Goal: Book appointment/travel/reservation

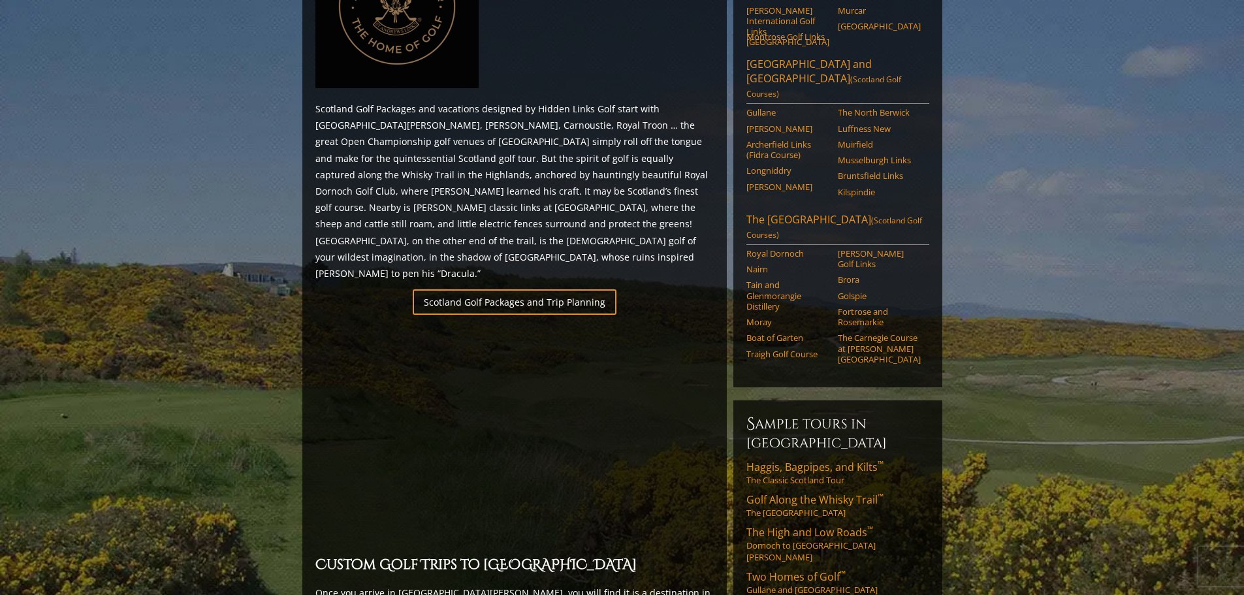
scroll to position [718, 0]
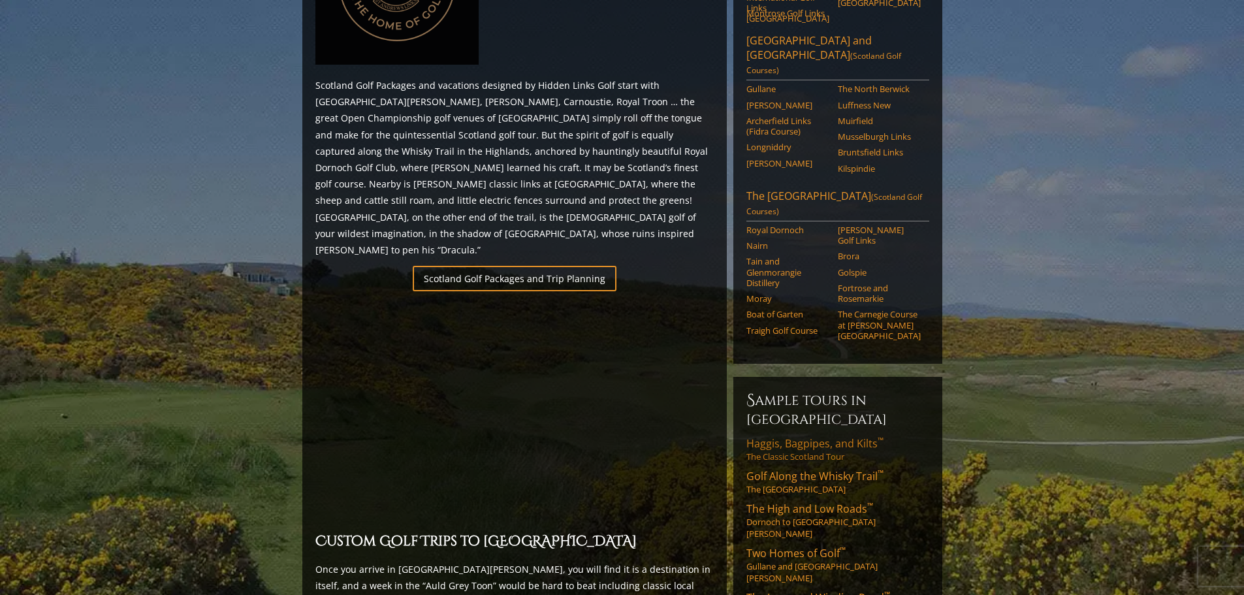
click at [809, 436] on span "Haggis, Bagpipes, and Kilts ™" at bounding box center [814, 443] width 137 height 14
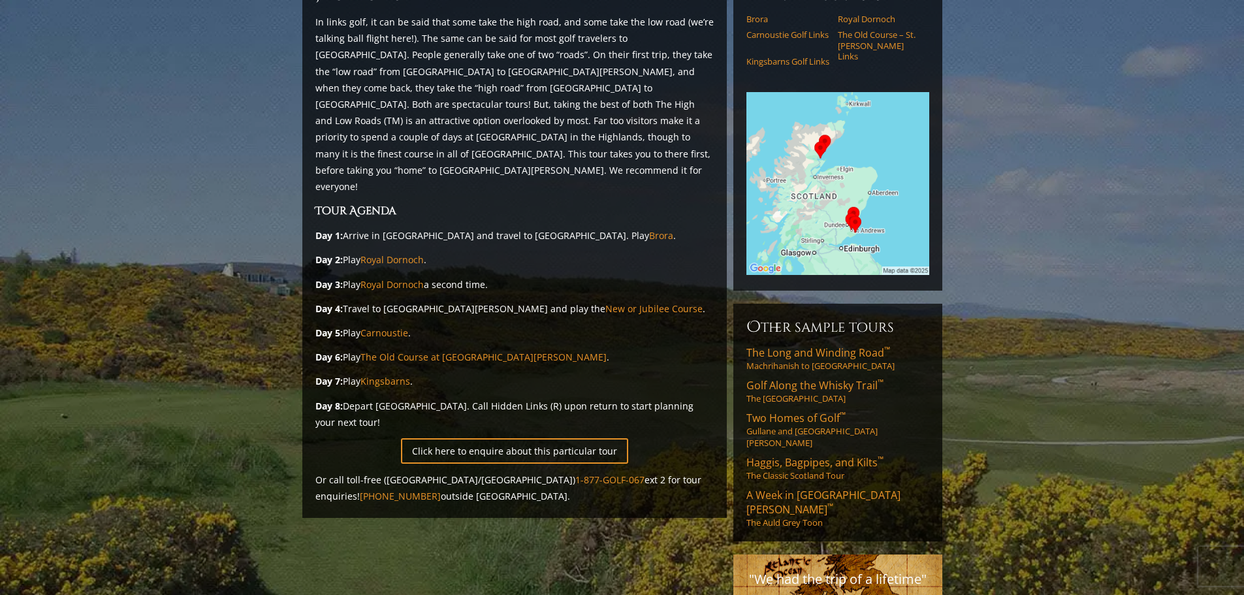
scroll to position [131, 0]
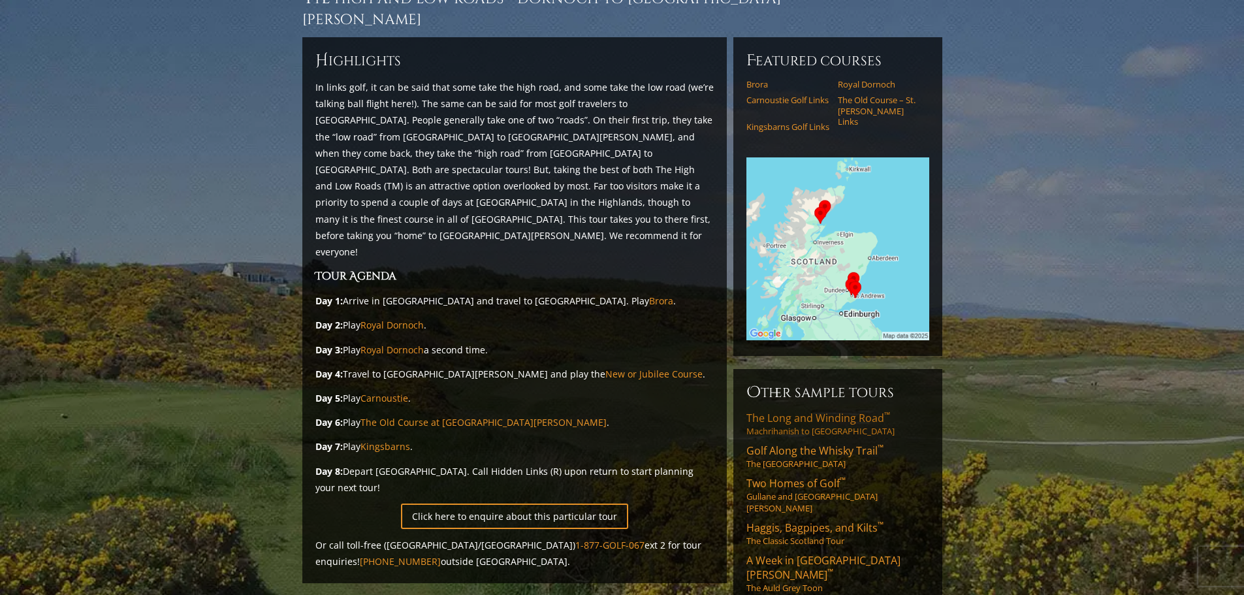
click at [767, 411] on link "The Long and Winding Road ™ Machrihanish to Ayrshire" at bounding box center [837, 424] width 183 height 26
